Goal: Transaction & Acquisition: Purchase product/service

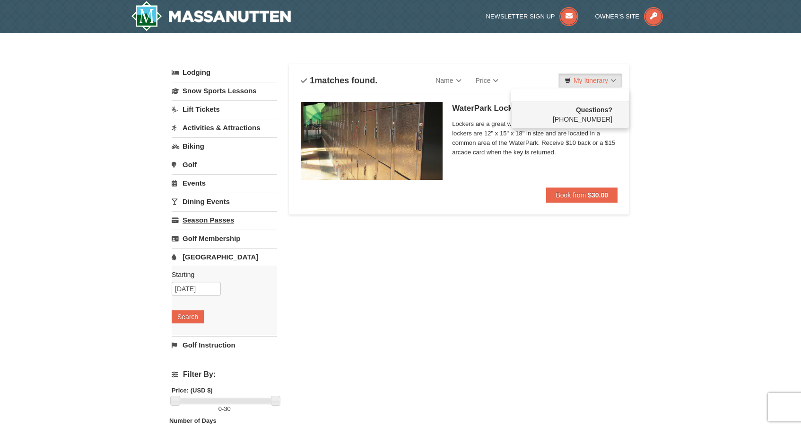
click at [196, 220] on link "Season Passes" at bounding box center [224, 220] width 105 height 18
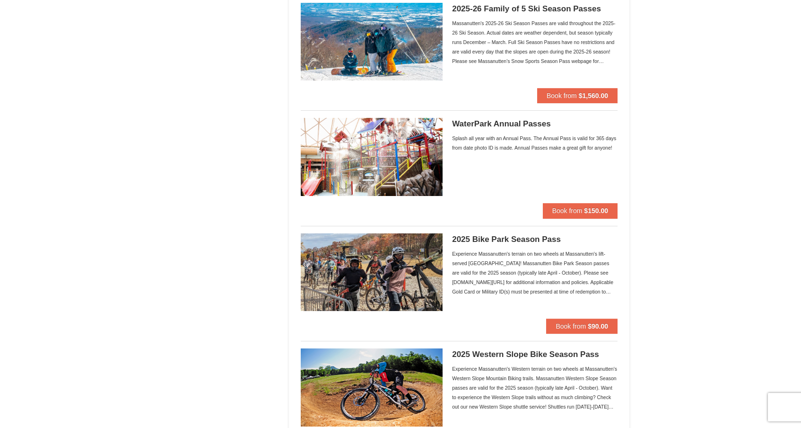
scroll to position [674, 0]
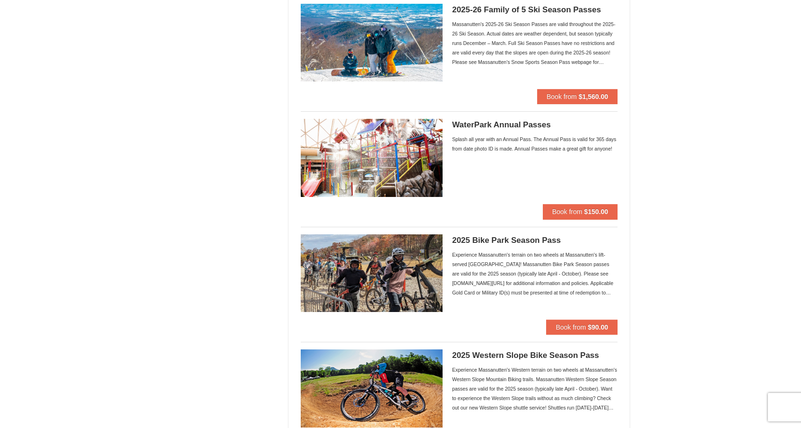
click at [477, 123] on h5 "WaterPark Annual Passes" at bounding box center [535, 124] width 166 height 9
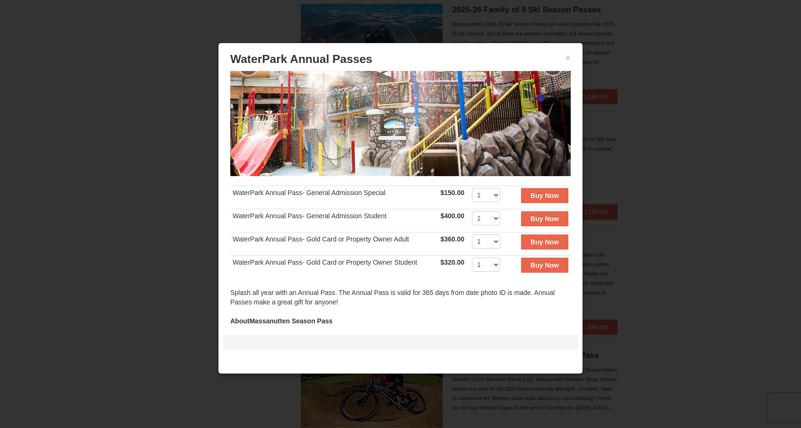
scroll to position [69, 0]
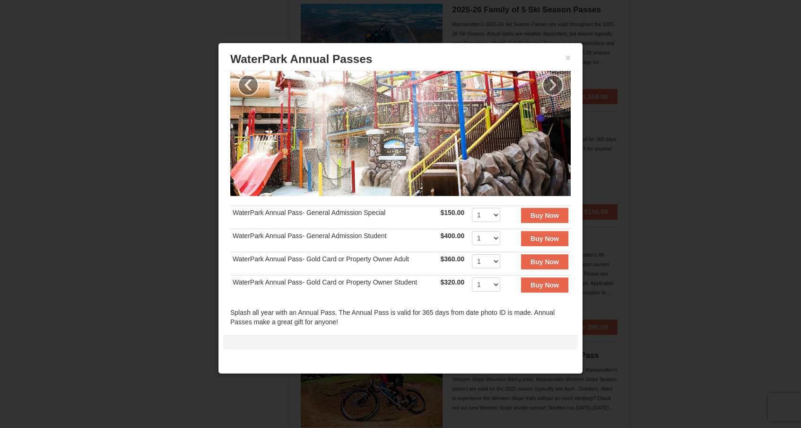
click at [641, 69] on div at bounding box center [400, 214] width 801 height 428
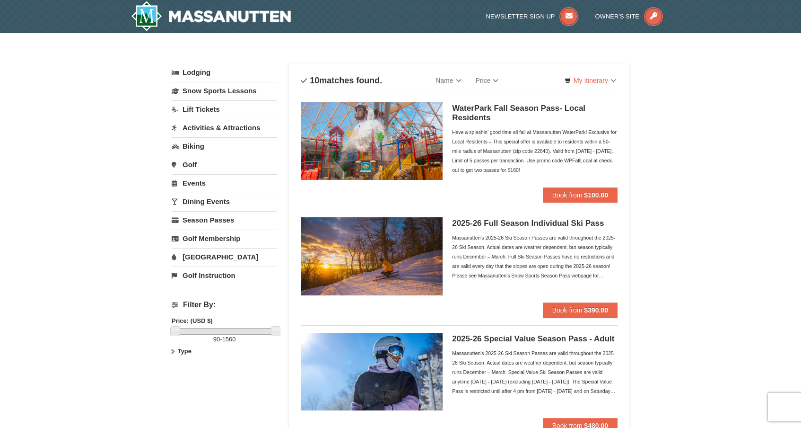
scroll to position [0, 0]
click at [202, 257] on link "[GEOGRAPHIC_DATA]" at bounding box center [224, 257] width 105 height 18
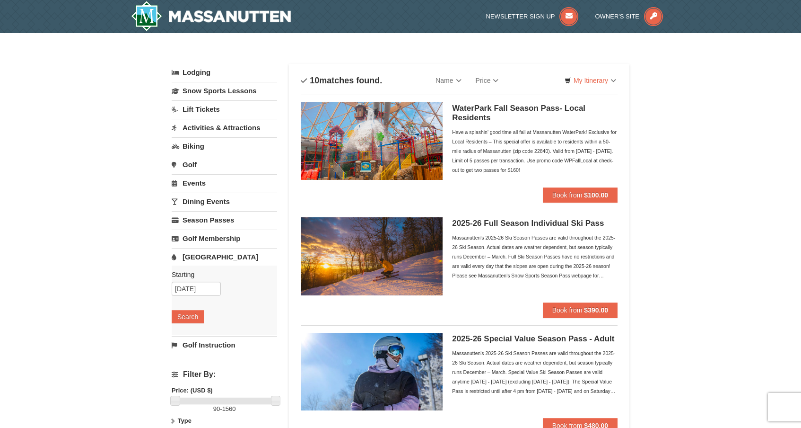
click at [183, 325] on div "Starting Please format dates MM/DD/YYYY Please format dates MM/DD/YYYY 09/09/20…" at bounding box center [224, 300] width 105 height 70
click at [185, 316] on button "Search" at bounding box center [188, 316] width 32 height 13
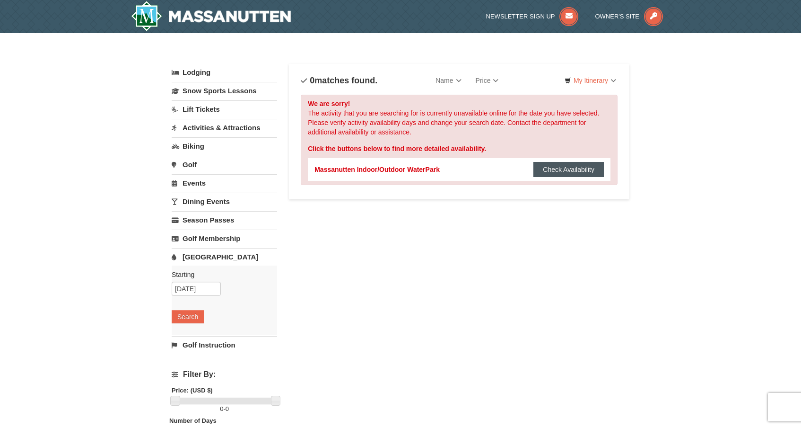
click at [571, 170] on button "Check Availability" at bounding box center [569, 169] width 70 height 15
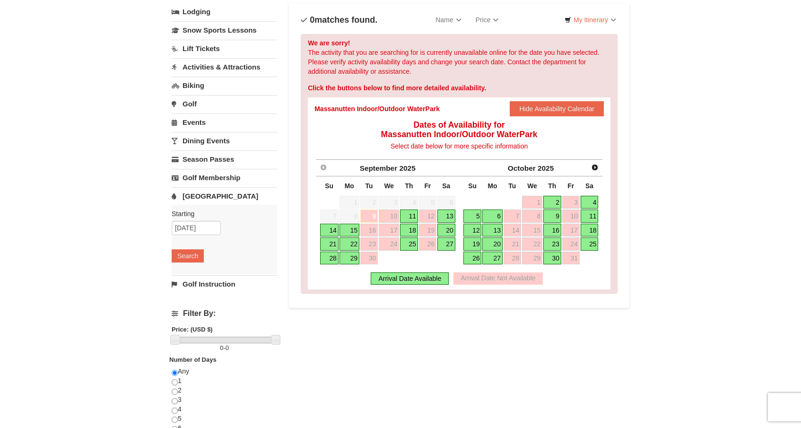
scroll to position [63, 0]
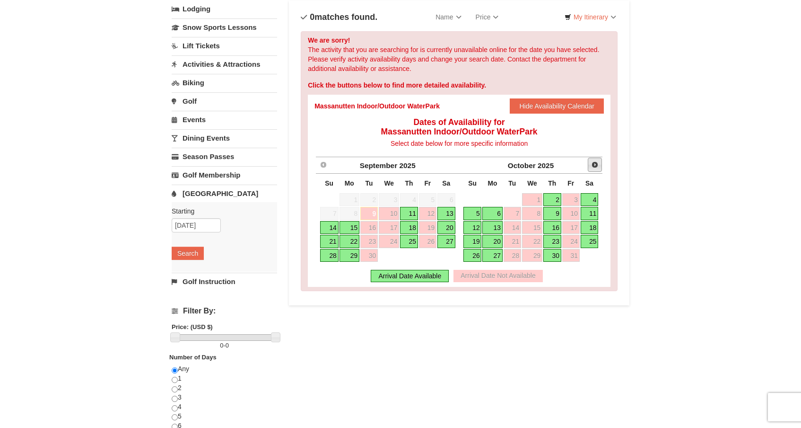
click at [596, 164] on span "Next" at bounding box center [595, 165] width 8 height 8
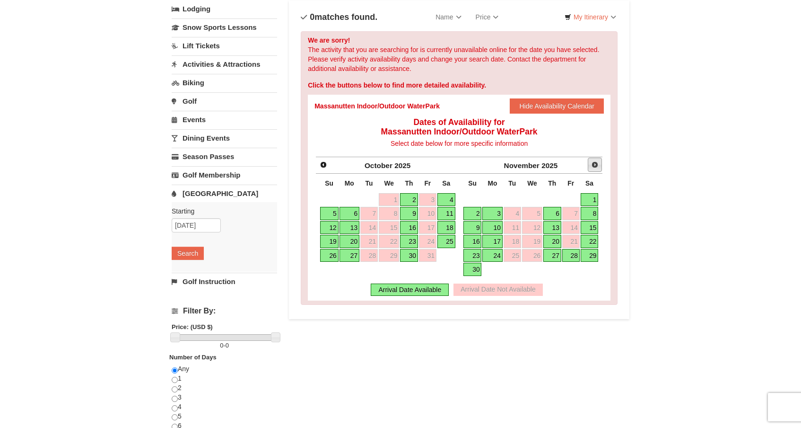
click at [594, 164] on span "Next" at bounding box center [595, 165] width 8 height 8
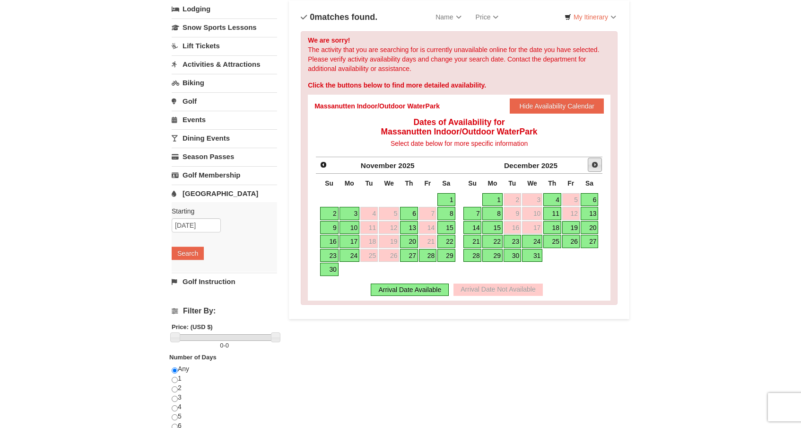
click at [594, 165] on span "Next" at bounding box center [595, 165] width 8 height 8
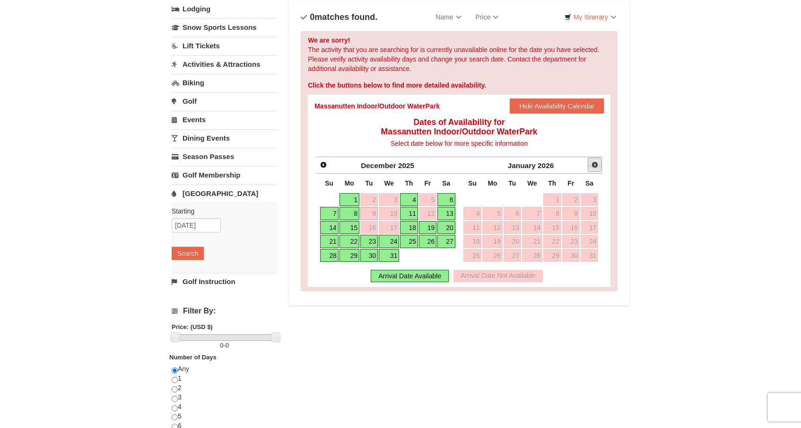
click at [597, 166] on span "Next" at bounding box center [595, 165] width 8 height 8
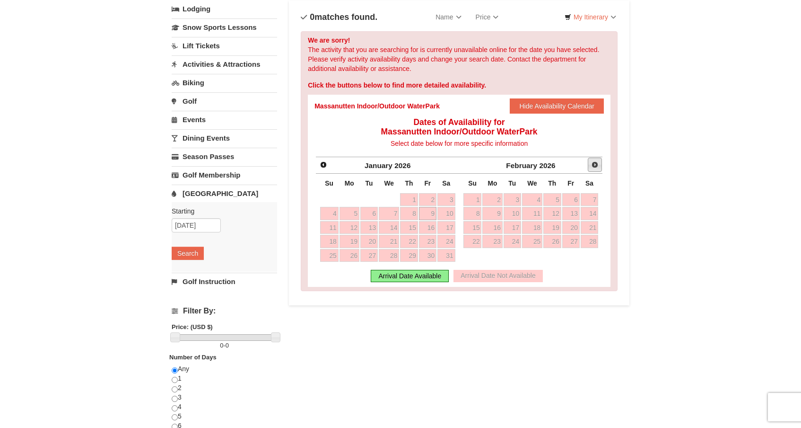
click at [596, 167] on span "Next" at bounding box center [595, 165] width 8 height 8
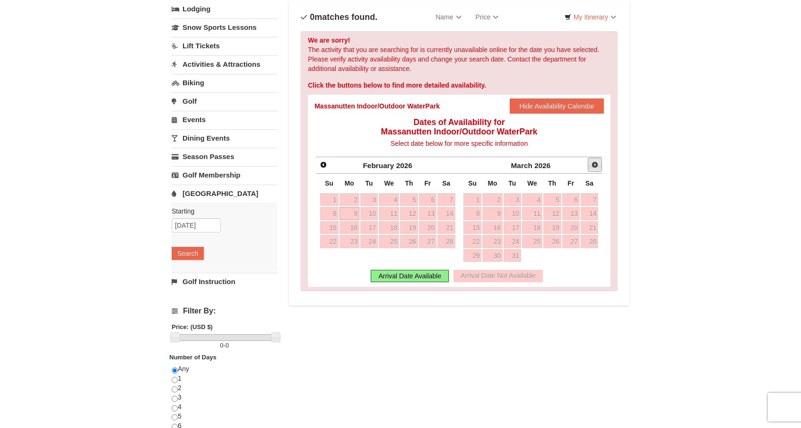
click at [596, 167] on span "Next" at bounding box center [595, 165] width 8 height 8
click at [201, 158] on link "Season Passes" at bounding box center [224, 157] width 105 height 18
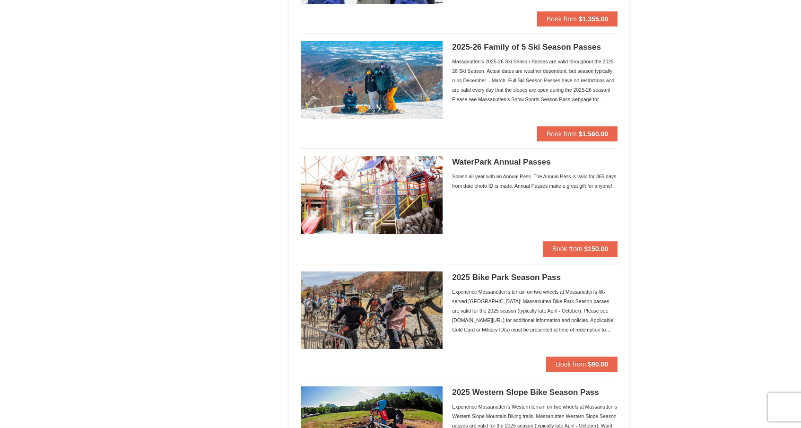
scroll to position [635, 0]
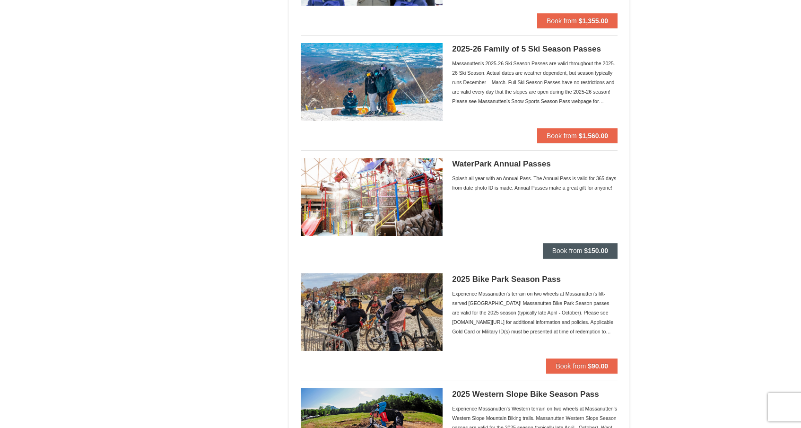
click at [578, 250] on span "Book from" at bounding box center [568, 251] width 30 height 8
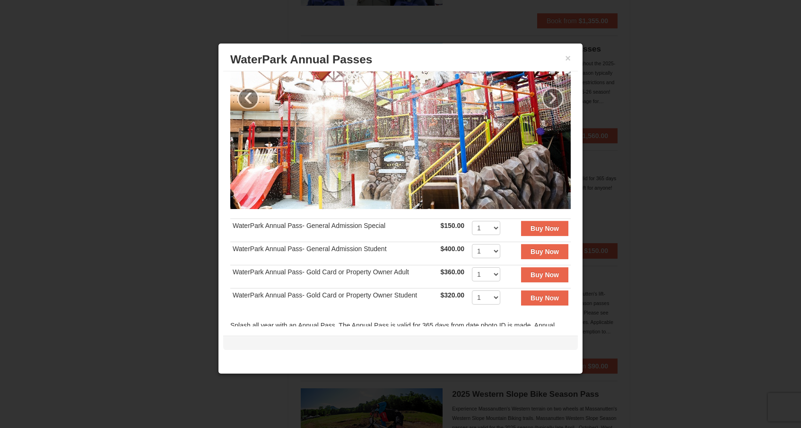
scroll to position [74, 0]
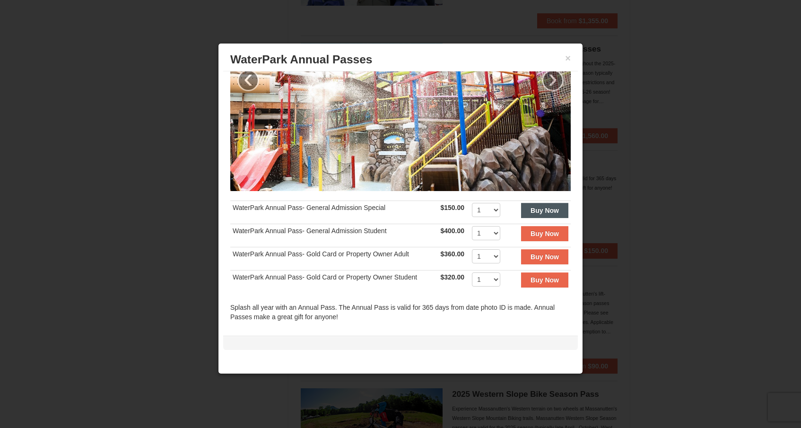
click at [535, 211] on strong "Buy Now" at bounding box center [545, 211] width 28 height 8
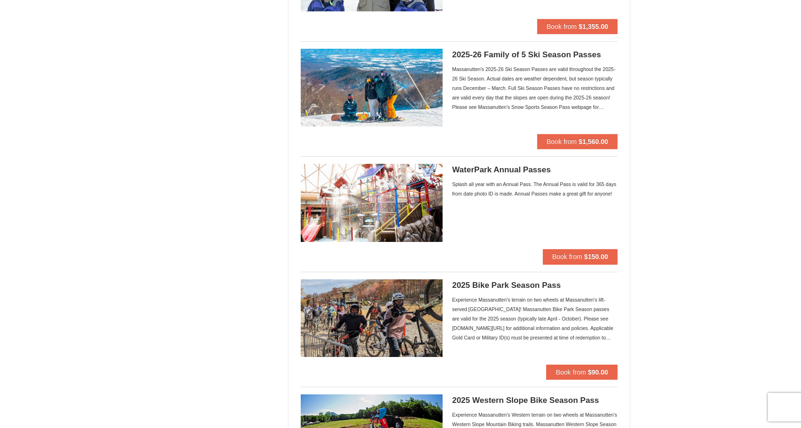
scroll to position [629, 0]
click at [469, 53] on h5 "2025-26 Family of 5 Ski Season Passes" at bounding box center [535, 55] width 166 height 9
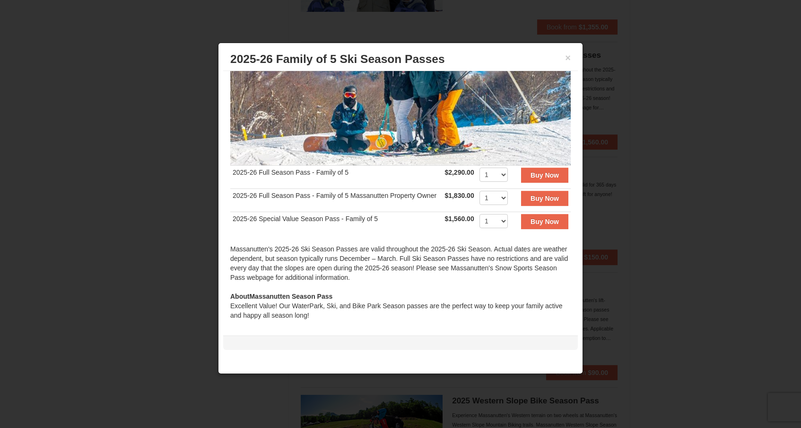
scroll to position [101, 0]
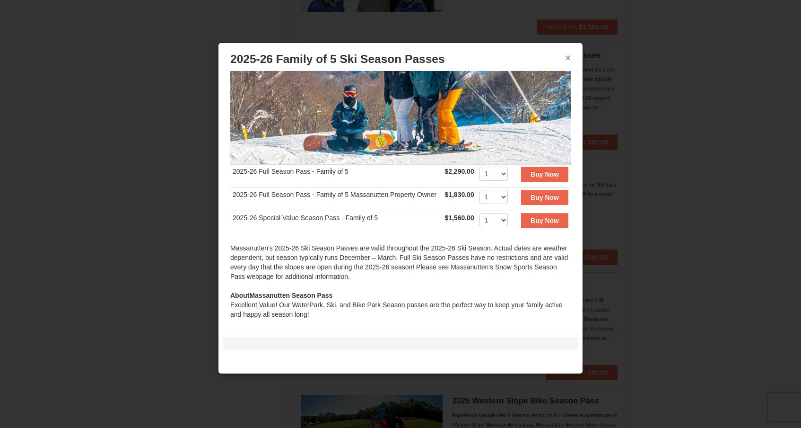
click at [567, 58] on button "×" at bounding box center [568, 57] width 6 height 9
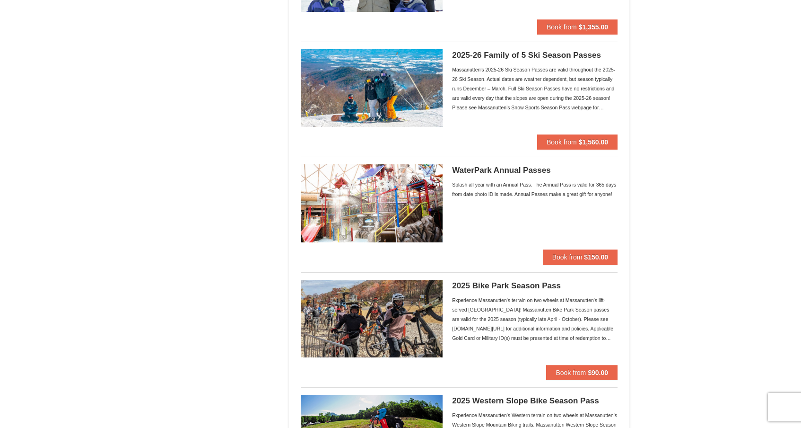
click at [509, 167] on h5 "WaterPark Annual Passes" at bounding box center [535, 170] width 166 height 9
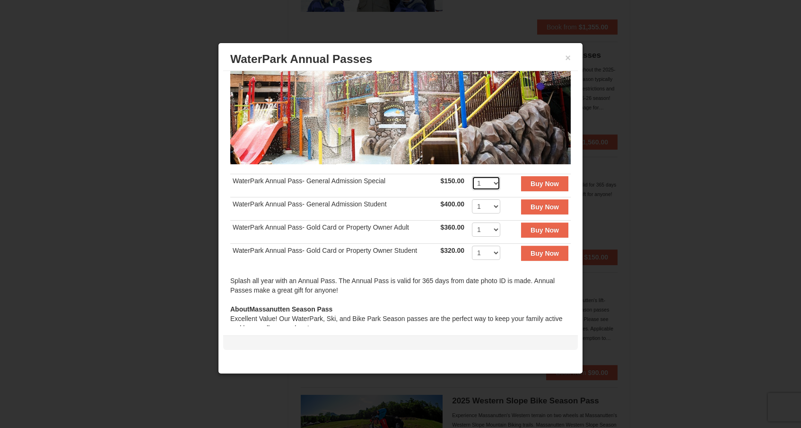
select select "2"
click at [545, 182] on strong "Buy Now" at bounding box center [545, 184] width 28 height 8
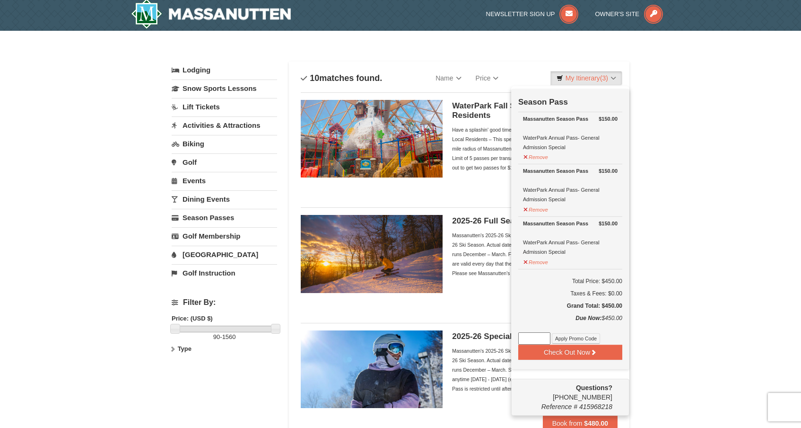
scroll to position [3, 0]
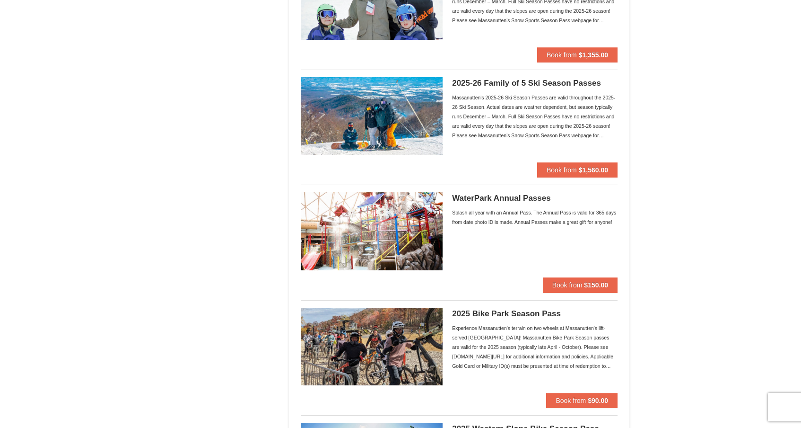
scroll to position [612, 0]
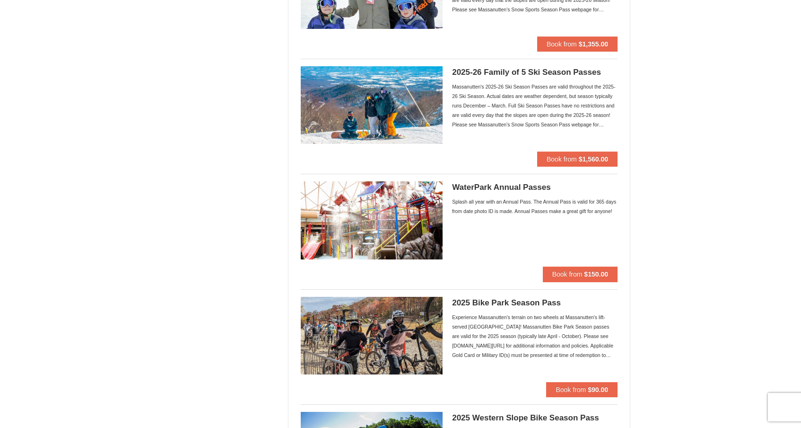
click at [709, 0] on div "× Categories Filter My Itinerary (3) Check Out Now Season Passes $150.00 Massan…" at bounding box center [400, 40] width 801 height 1239
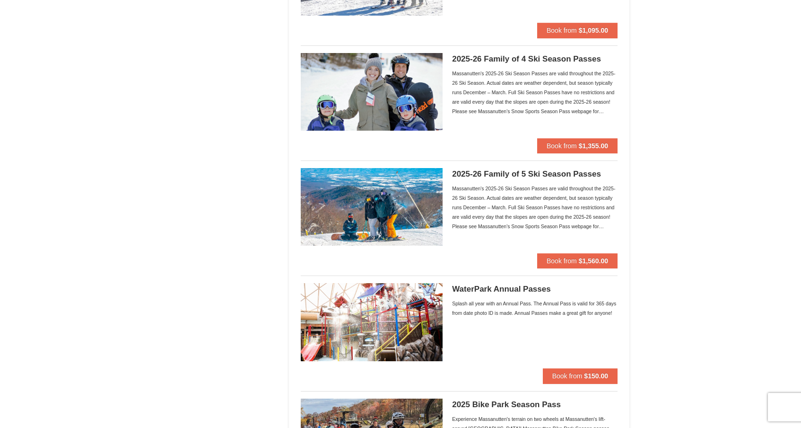
scroll to position [535, 0]
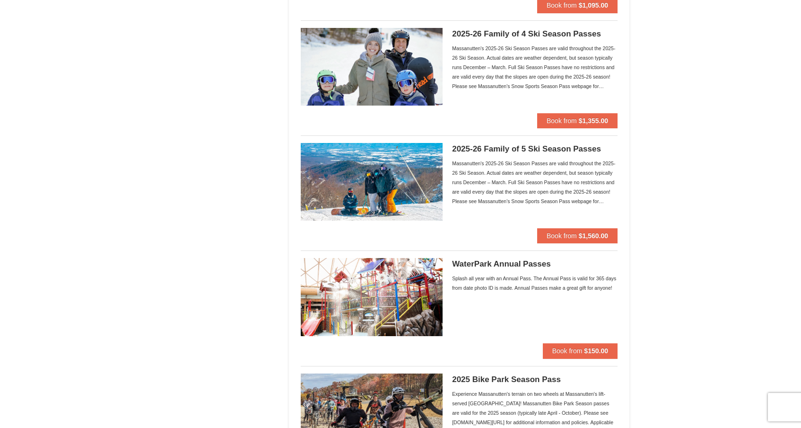
click at [493, 284] on div "Splash all year with an Annual Pass. The Annual Pass is valid for 365 days from…" at bounding box center [535, 282] width 166 height 19
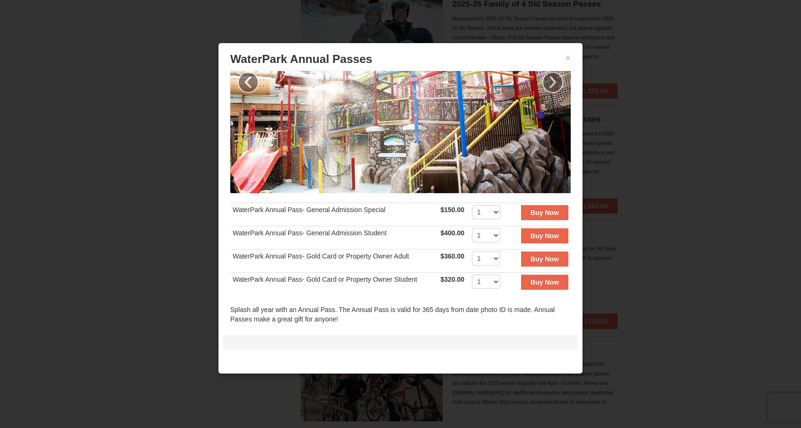
scroll to position [72, 0]
click at [568, 59] on button "×" at bounding box center [568, 57] width 6 height 9
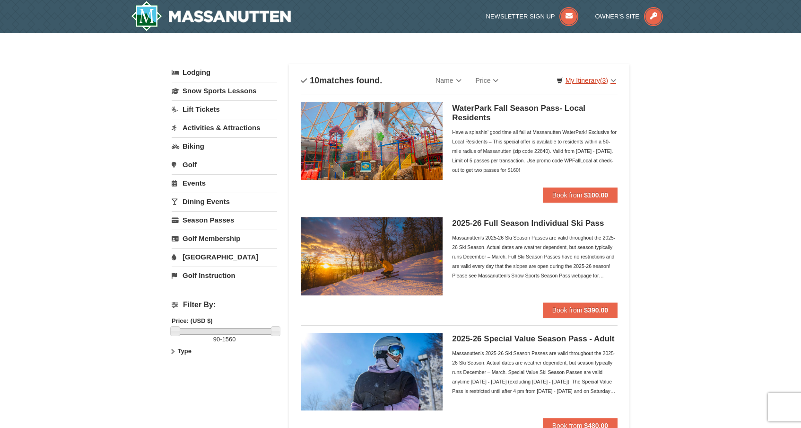
scroll to position [0, 0]
click at [580, 76] on link "My Itinerary (3)" at bounding box center [587, 80] width 72 height 14
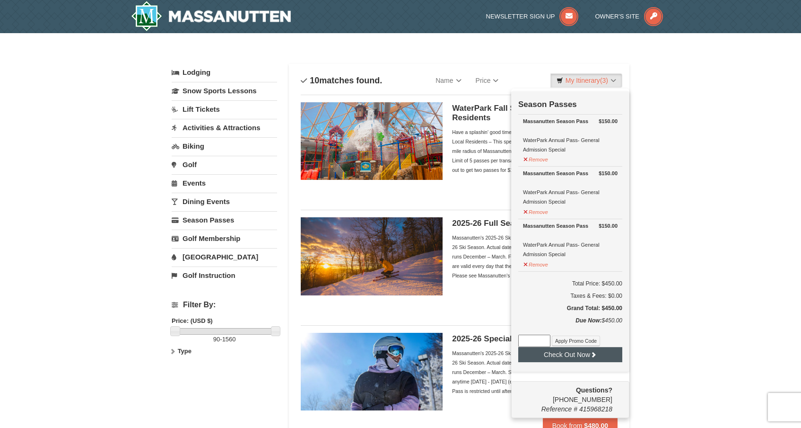
click at [575, 357] on button "Check Out Now" at bounding box center [570, 354] width 104 height 15
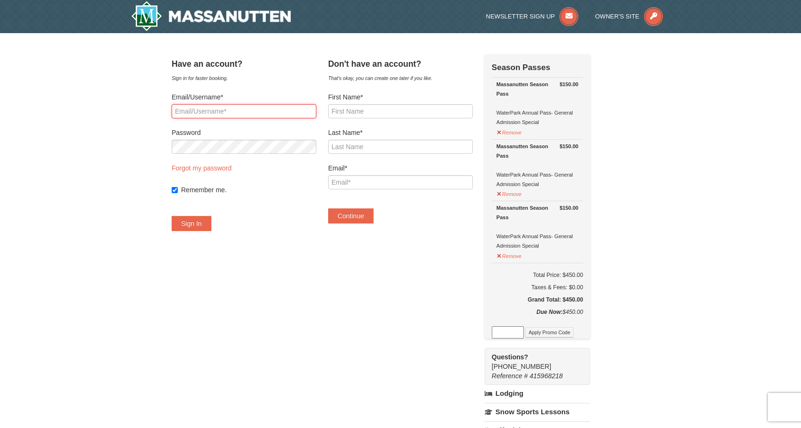
type input "dintaman@gmail.com"
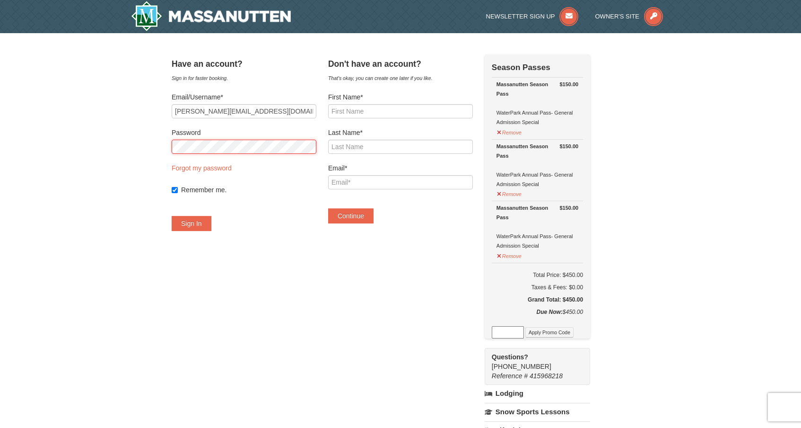
click at [203, 223] on button "Sign In" at bounding box center [192, 223] width 40 height 15
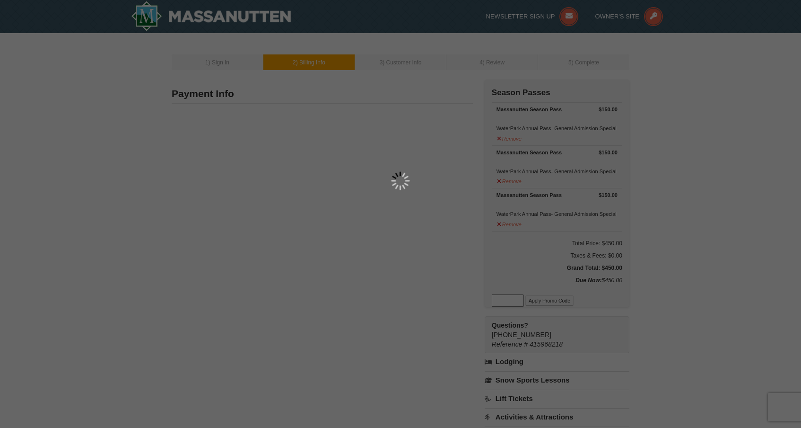
type input "[STREET_ADDRESS]"
type input "Harrisonburg"
type input "22801"
type input "540"
type input "209"
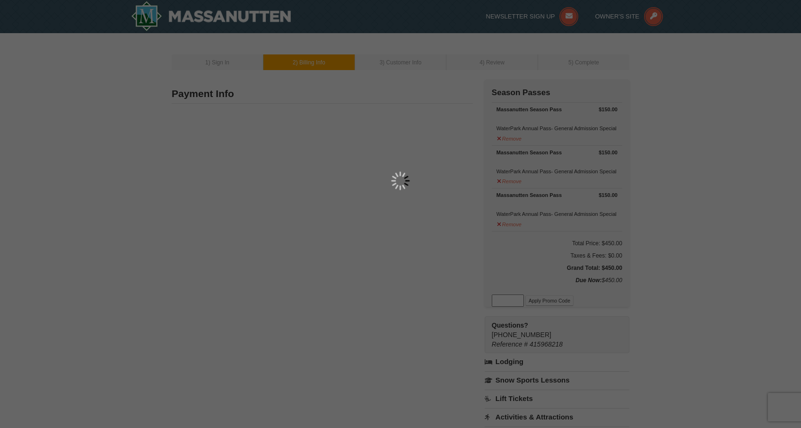
type input "1658"
type input "[PERSON_NAME][EMAIL_ADDRESS][DOMAIN_NAME]"
select select "VA"
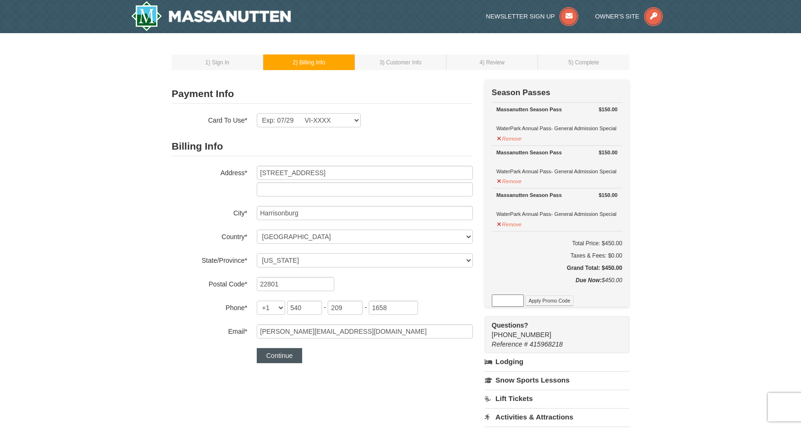
click at [288, 354] on button "Continue" at bounding box center [279, 355] width 45 height 15
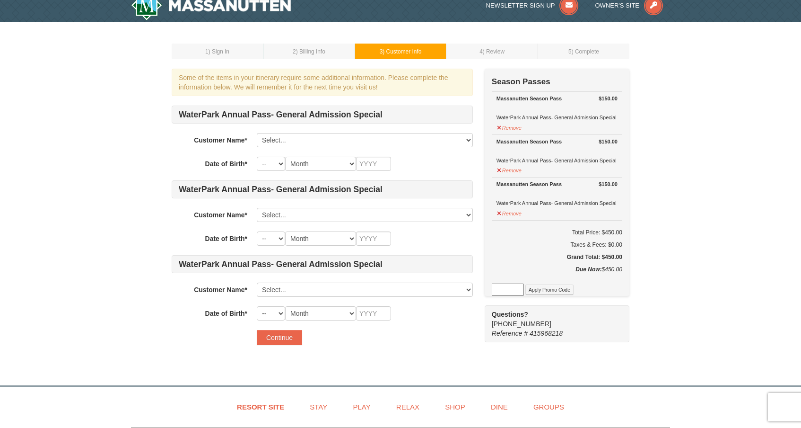
scroll to position [9, 0]
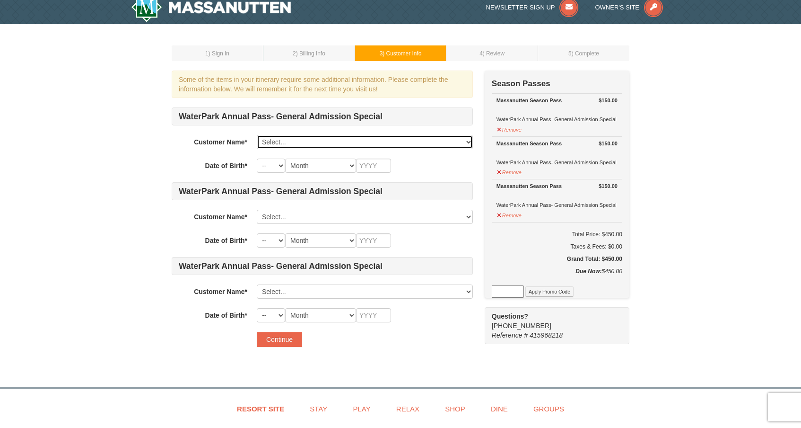
select select "27459951"
select select "17"
select select "12"
click at [367, 167] on input "text" at bounding box center [373, 165] width 35 height 14
type input "1981"
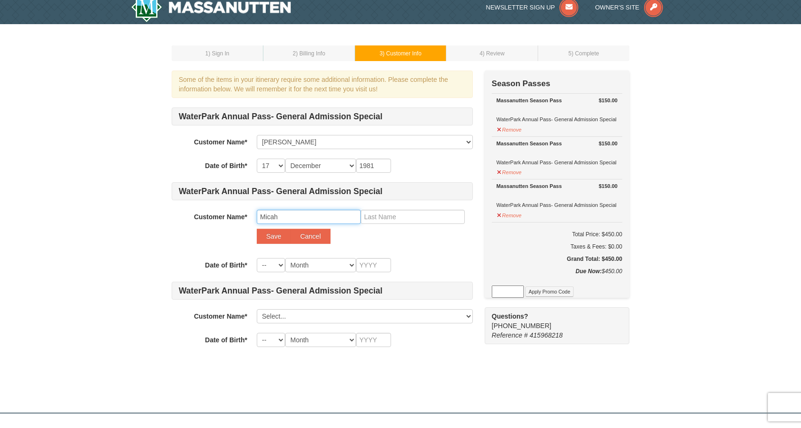
type input "Micah"
type input "[PERSON_NAME]"
click at [273, 236] on button "Save" at bounding box center [274, 235] width 34 height 15
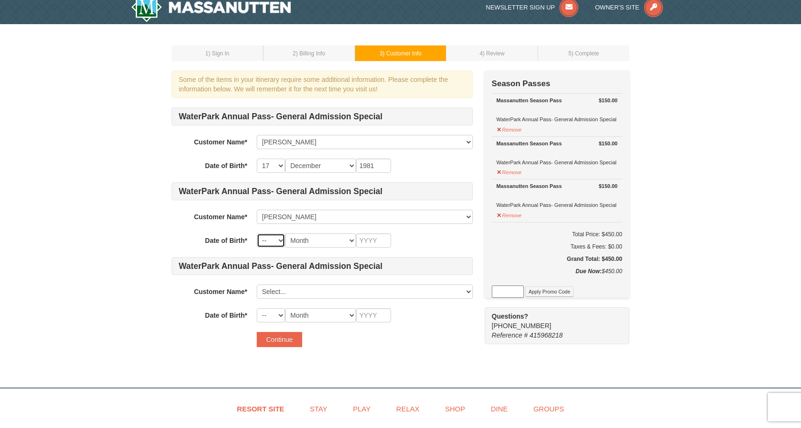
select select "11"
select select "09"
click at [367, 242] on input "text" at bounding box center [373, 240] width 35 height 14
type input "2020"
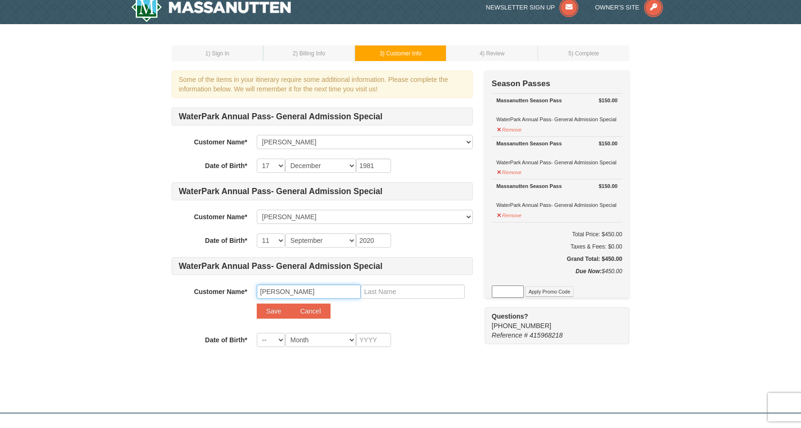
type input "[PERSON_NAME]"
click at [275, 307] on button "Save" at bounding box center [274, 310] width 34 height 15
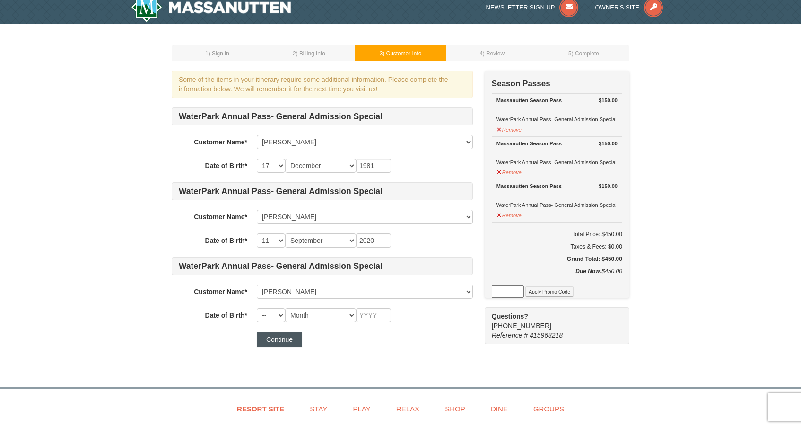
click at [274, 338] on button "Continue" at bounding box center [279, 339] width 45 height 15
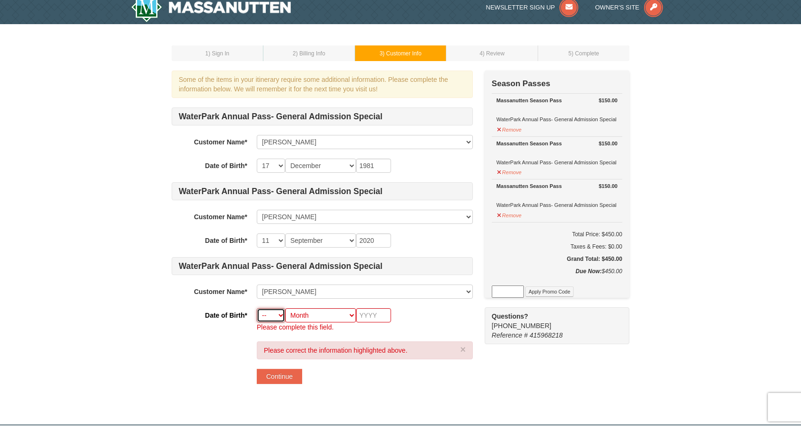
select select "27"
select select "09"
click at [369, 316] on input "text" at bounding box center [373, 315] width 35 height 14
type input "2017"
click at [292, 373] on button "Continue" at bounding box center [279, 375] width 45 height 15
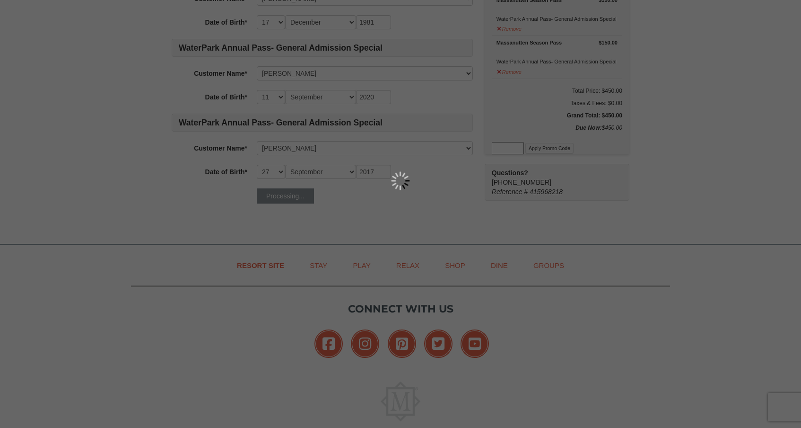
scroll to position [154, 0]
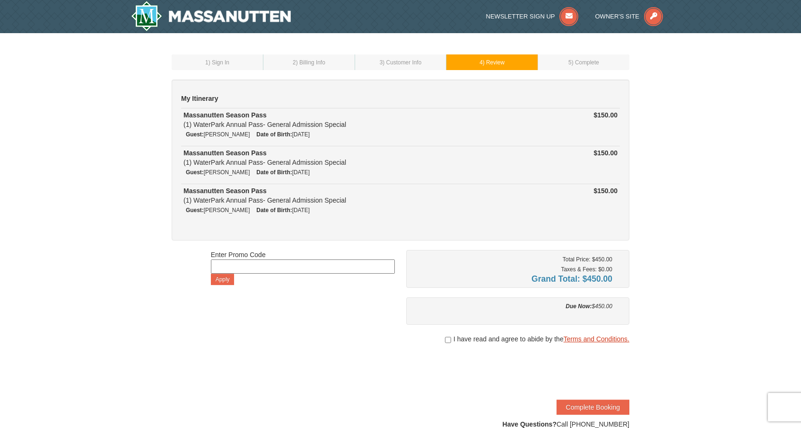
click at [614, 338] on link "Terms and Conditions." at bounding box center [597, 339] width 66 height 8
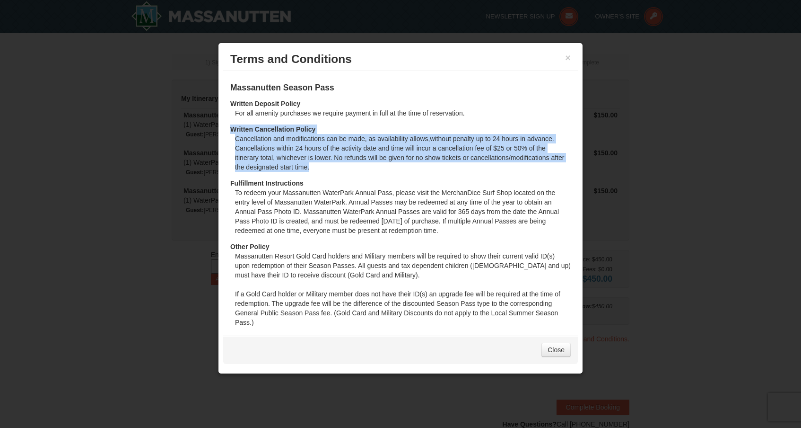
drag, startPoint x: 228, startPoint y: 126, endPoint x: 330, endPoint y: 174, distance: 112.6
click at [330, 174] on div "Policies for 0 in Massanutten Season Pass Written Deposit Policy For all amenit…" at bounding box center [400, 198] width 355 height 255
copy dl "Written Cancellation Policy Cancellation and modifications can be made, as avai…"
click at [555, 349] on link "Close" at bounding box center [556, 349] width 29 height 14
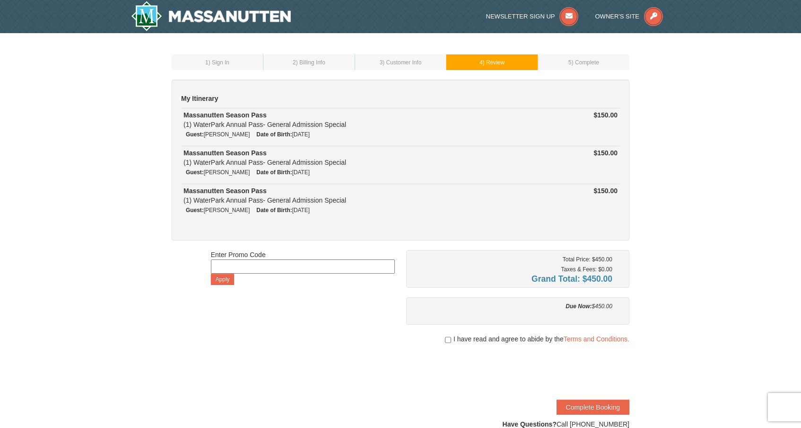
click at [447, 339] on input "checkbox" at bounding box center [448, 340] width 6 height 8
checkbox input "true"
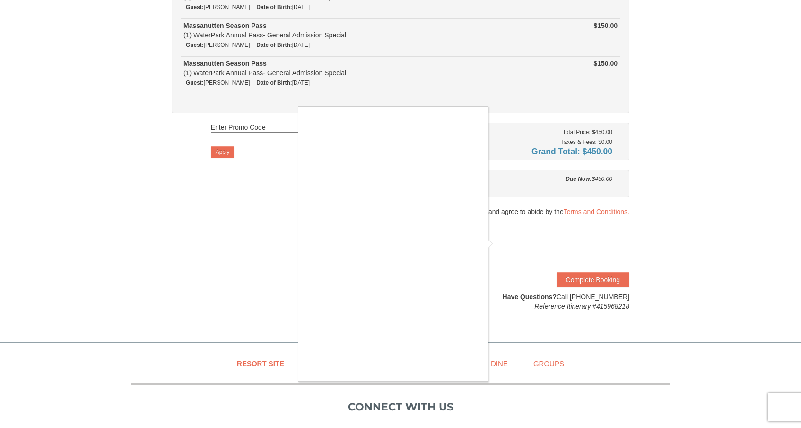
scroll to position [129, 0]
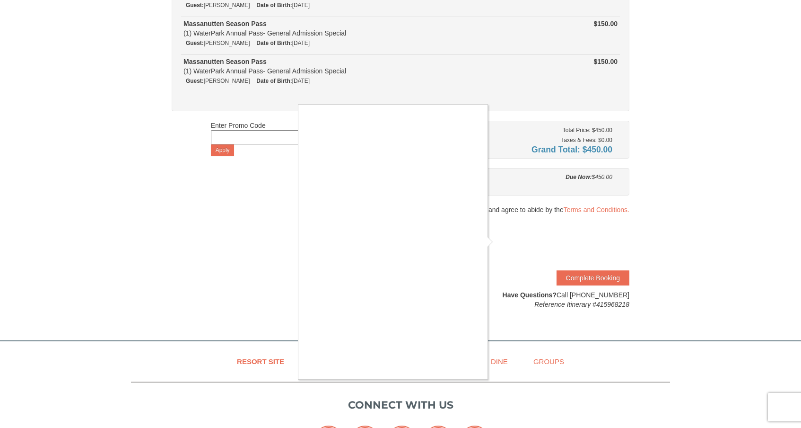
click at [501, 243] on div at bounding box center [400, 214] width 801 height 428
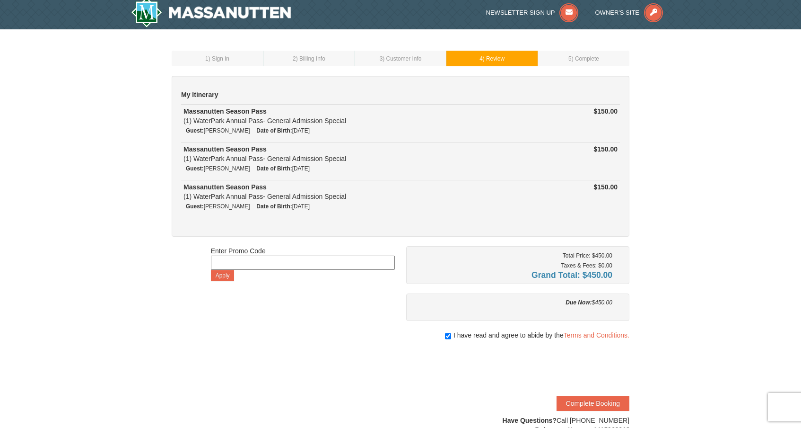
scroll to position [0, 0]
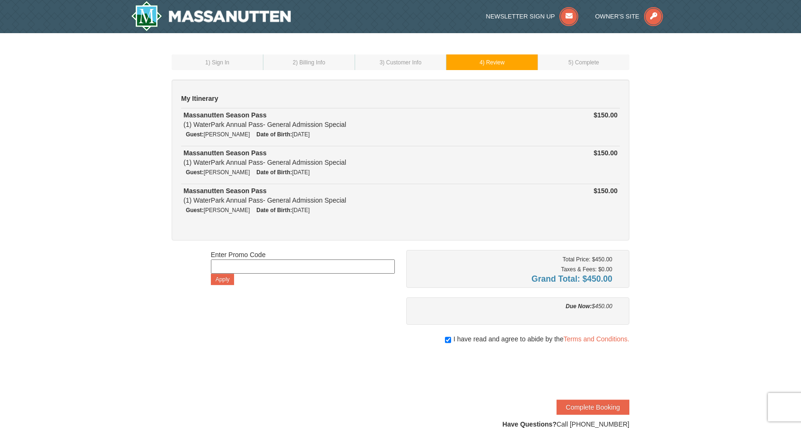
click at [390, 61] on span ") Customer Info" at bounding box center [402, 62] width 39 height 7
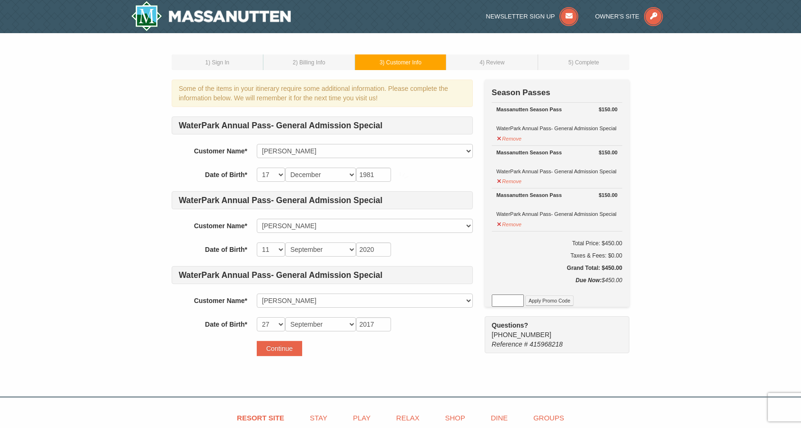
select select "17"
select select "12"
select select "11"
select select "09"
select select "27"
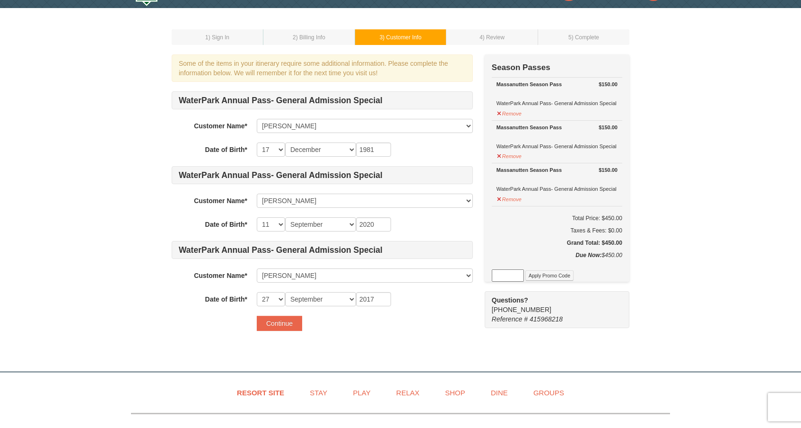
scroll to position [27, 0]
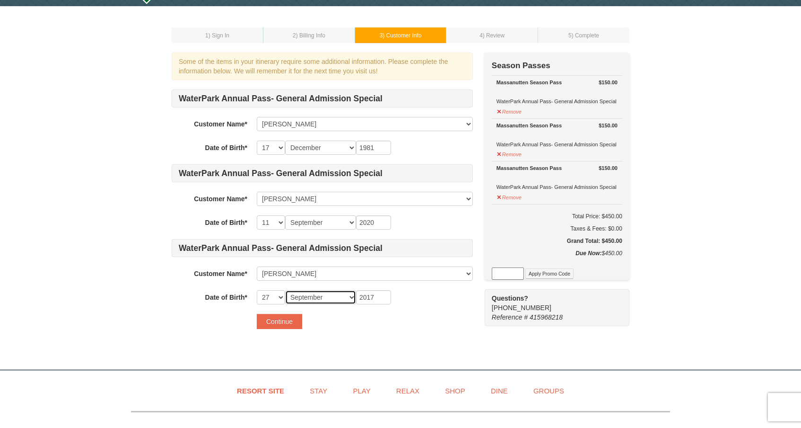
select select "01"
click at [277, 323] on button "Continue" at bounding box center [279, 321] width 45 height 15
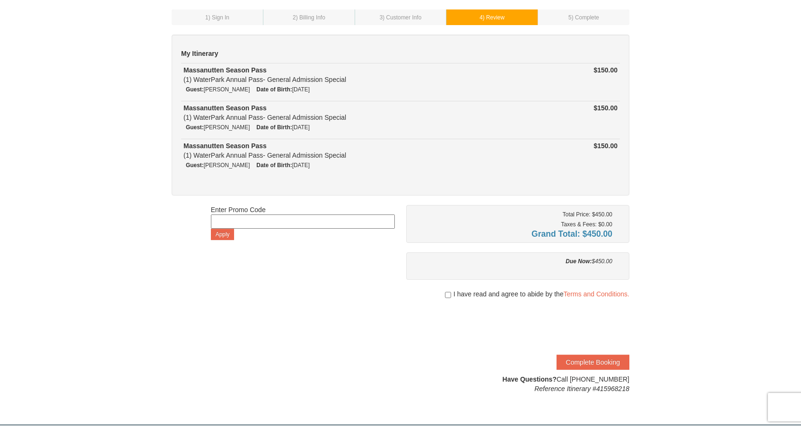
scroll to position [45, 0]
click at [447, 293] on input "checkbox" at bounding box center [448, 295] width 6 height 8
checkbox input "true"
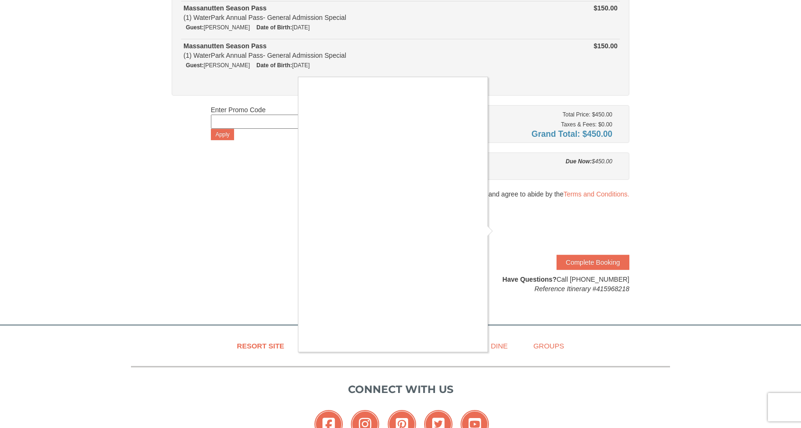
scroll to position [149, 0]
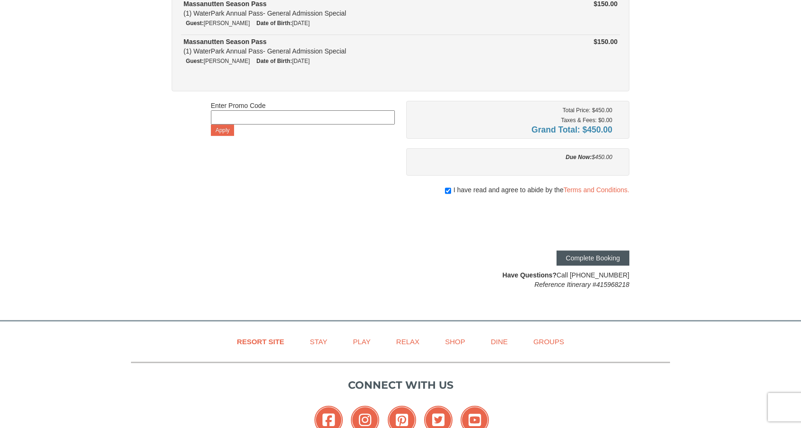
click at [604, 262] on button "Complete Booking" at bounding box center [593, 257] width 73 height 15
